Goal: Find specific page/section: Find specific page/section

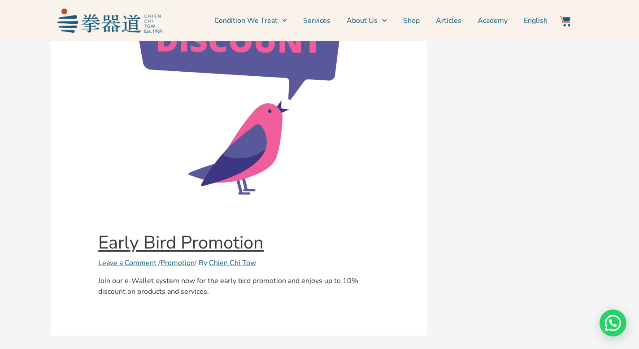
scroll to position [2808, 0]
